Goal: Task Accomplishment & Management: Manage account settings

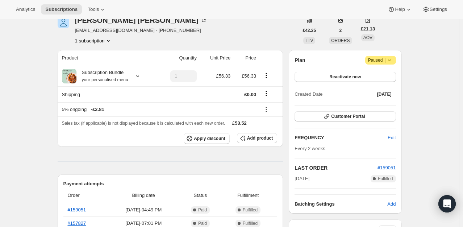
scroll to position [36, 0]
click at [363, 74] on button "Reactivate now" at bounding box center [344, 76] width 101 height 10
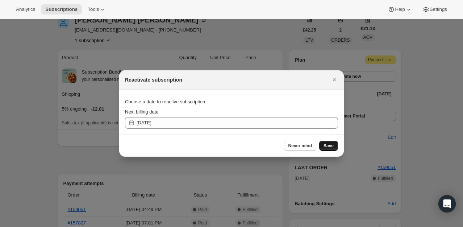
click at [330, 148] on span "Save" at bounding box center [328, 146] width 10 height 6
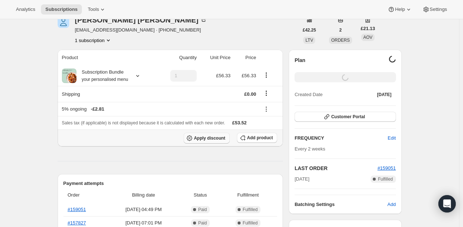
click at [204, 141] on button "Apply discount" at bounding box center [207, 138] width 46 height 11
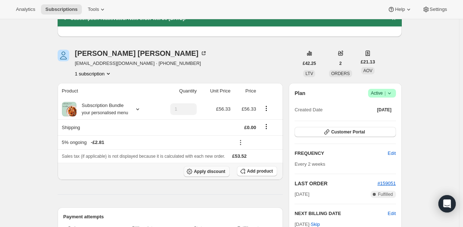
click at [207, 175] on button "Apply discount" at bounding box center [207, 171] width 46 height 11
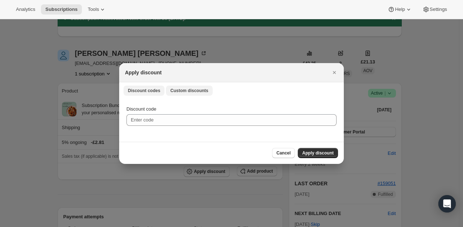
click at [197, 87] on button "Custom discounts" at bounding box center [189, 90] width 47 height 10
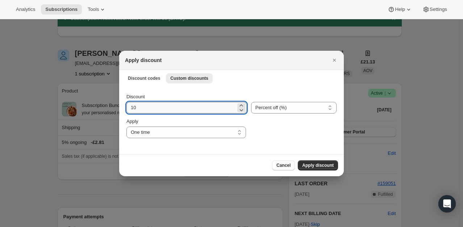
click at [147, 111] on input "10" at bounding box center [180, 108] width 109 height 12
type input "100"
click at [323, 166] on span "Apply discount" at bounding box center [318, 165] width 32 height 6
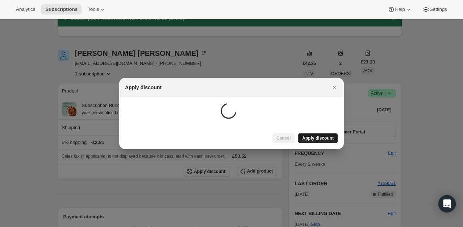
scroll to position [36, 0]
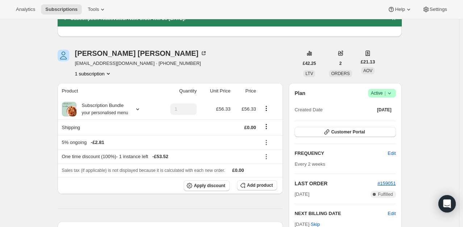
click at [388, 96] on icon at bounding box center [389, 92] width 7 height 7
click at [342, 99] on div "Plan Success Active | Created Date [DATE]" at bounding box center [344, 102] width 101 height 26
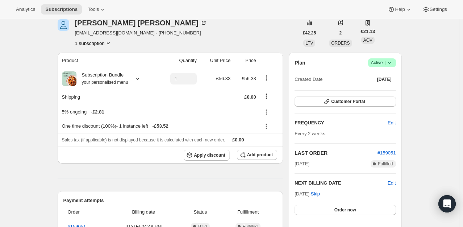
scroll to position [109, 0]
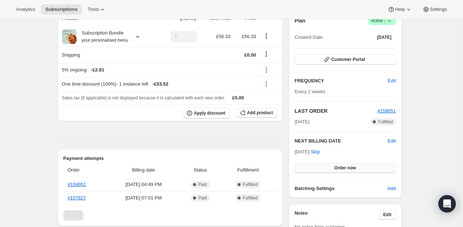
click at [332, 167] on button "Order now" at bounding box center [344, 168] width 101 height 10
click at [332, 167] on span "Click to confirm" at bounding box center [345, 168] width 33 height 6
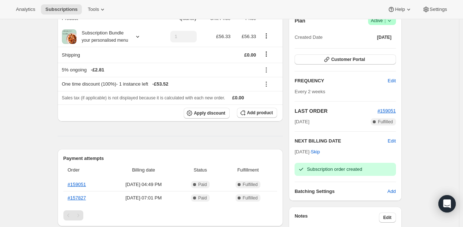
click at [392, 24] on icon at bounding box center [389, 20] width 7 height 7
click at [372, 39] on button "Pause subscription" at bounding box center [383, 35] width 45 height 12
